Goal: Task Accomplishment & Management: Use online tool/utility

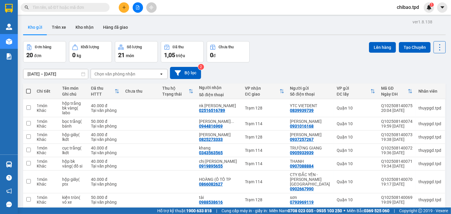
click at [100, 8] on input "text" at bounding box center [68, 7] width 70 height 7
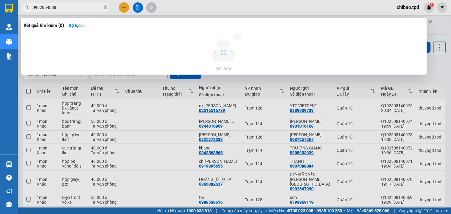
type input "0902854388"
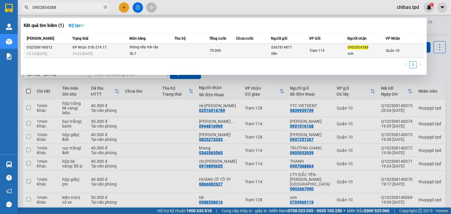
click at [212, 49] on span "70.000" at bounding box center [215, 51] width 11 height 4
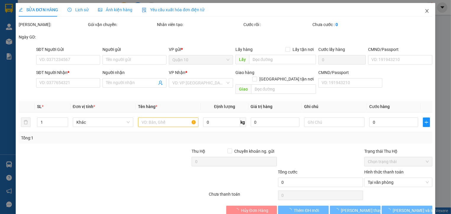
click at [425, 11] on icon "close" at bounding box center [426, 11] width 3 height 4
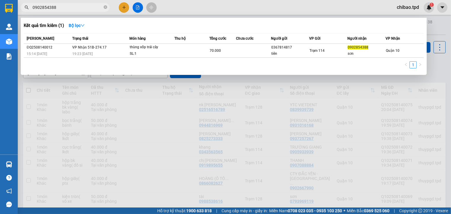
click at [65, 8] on input "0902854388" at bounding box center [68, 7] width 70 height 7
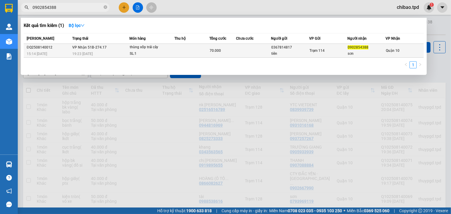
click at [115, 49] on td "VP Nhận 51B-274.17 19:23 - 14/08" at bounding box center [100, 51] width 59 height 14
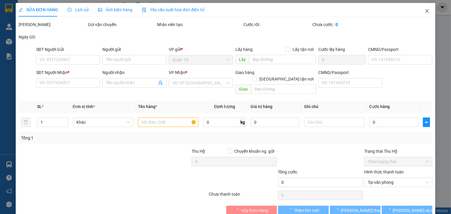
click at [425, 10] on icon "close" at bounding box center [427, 11] width 5 height 5
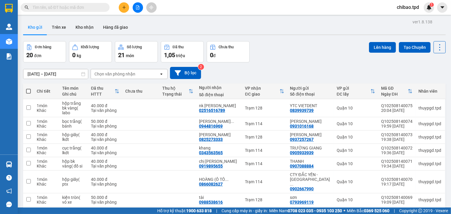
click at [77, 7] on input "text" at bounding box center [68, 7] width 70 height 7
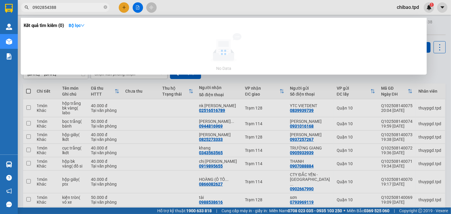
type input "0902854388"
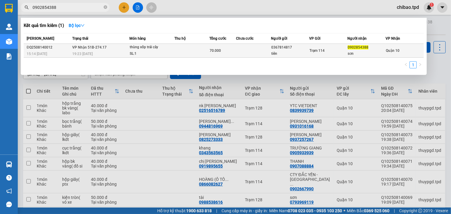
click at [246, 46] on td at bounding box center [253, 51] width 35 height 14
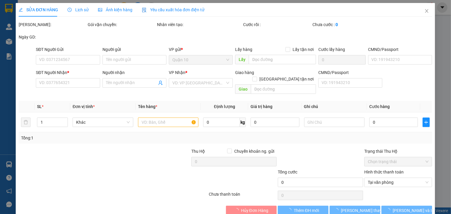
type input "0367814817"
type input "tiên"
type input "0902854388"
type input "sơn"
type input "70.000"
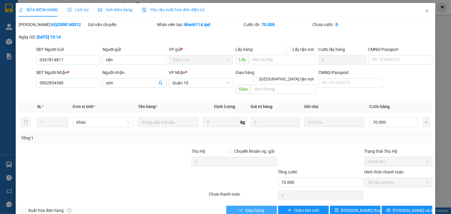
click at [250, 207] on button "Giao hàng" at bounding box center [251, 210] width 51 height 9
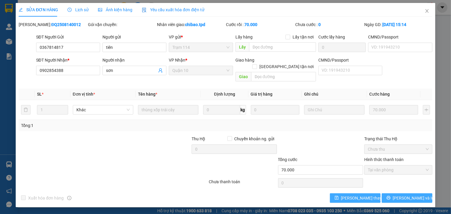
click at [388, 193] on button "[PERSON_NAME] và In" at bounding box center [407, 197] width 51 height 9
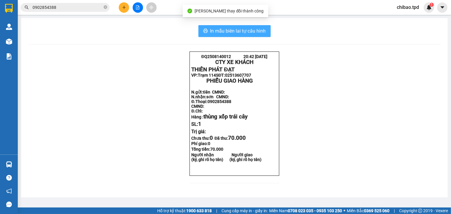
click at [247, 34] on span "In mẫu biên lai tự cấu hình" at bounding box center [238, 30] width 56 height 7
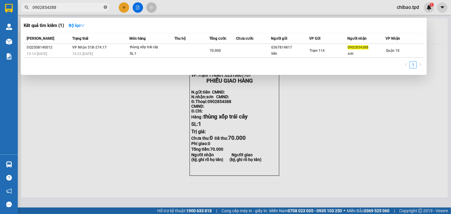
click at [105, 7] on icon "close-circle" at bounding box center [106, 7] width 4 height 4
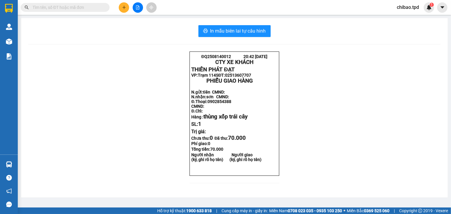
click at [100, 7] on input "text" at bounding box center [68, 7] width 70 height 7
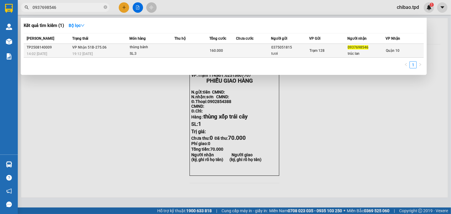
type input "0937698546"
click at [128, 49] on td "VP Nhận 51B-275.06 19:12 [DATE]" at bounding box center [100, 51] width 59 height 14
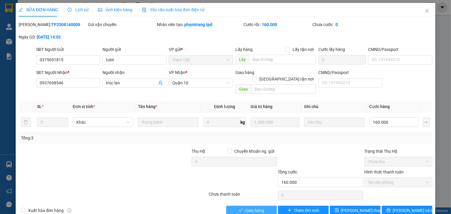
click at [238, 206] on button "Giao hàng" at bounding box center [251, 210] width 51 height 9
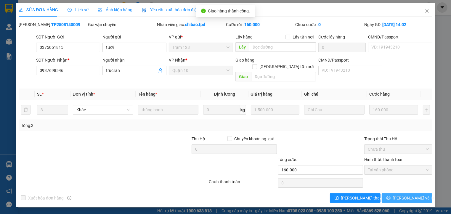
click at [402, 195] on span "[PERSON_NAME] và In" at bounding box center [413, 198] width 41 height 7
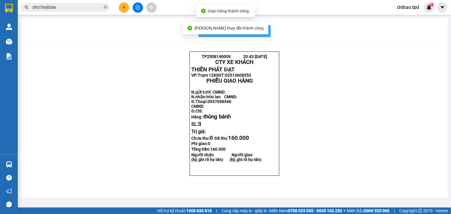
click at [261, 31] on span "In mẫu biên lai tự cấu hình" at bounding box center [238, 30] width 56 height 7
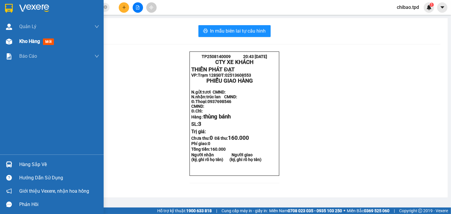
click at [49, 44] on span "mới" at bounding box center [48, 41] width 11 height 7
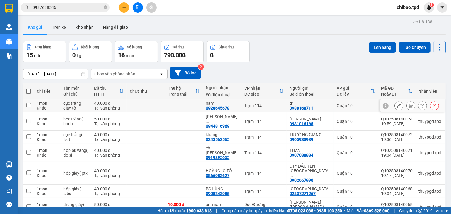
click at [409, 107] on icon at bounding box center [411, 106] width 4 height 4
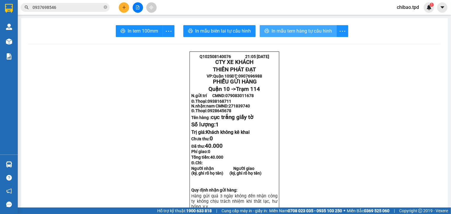
click at [285, 32] on span "In mẫu tem hàng tự cấu hình" at bounding box center [301, 30] width 60 height 7
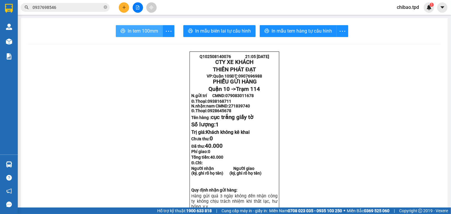
click at [143, 30] on span "In tem 100mm" at bounding box center [143, 30] width 30 height 7
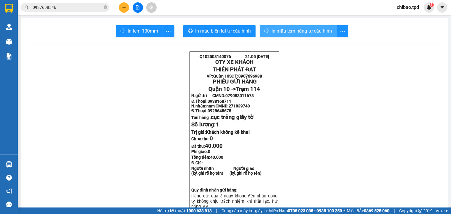
click at [292, 34] on span "In mẫu tem hàng tự cấu hình" at bounding box center [301, 30] width 60 height 7
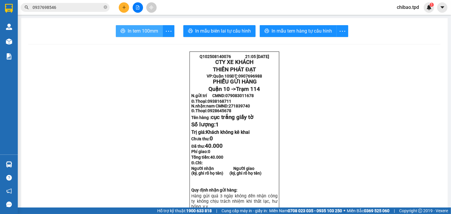
click at [136, 32] on span "In tem 100mm" at bounding box center [143, 30] width 30 height 7
